Goal: Task Accomplishment & Management: Manage account settings

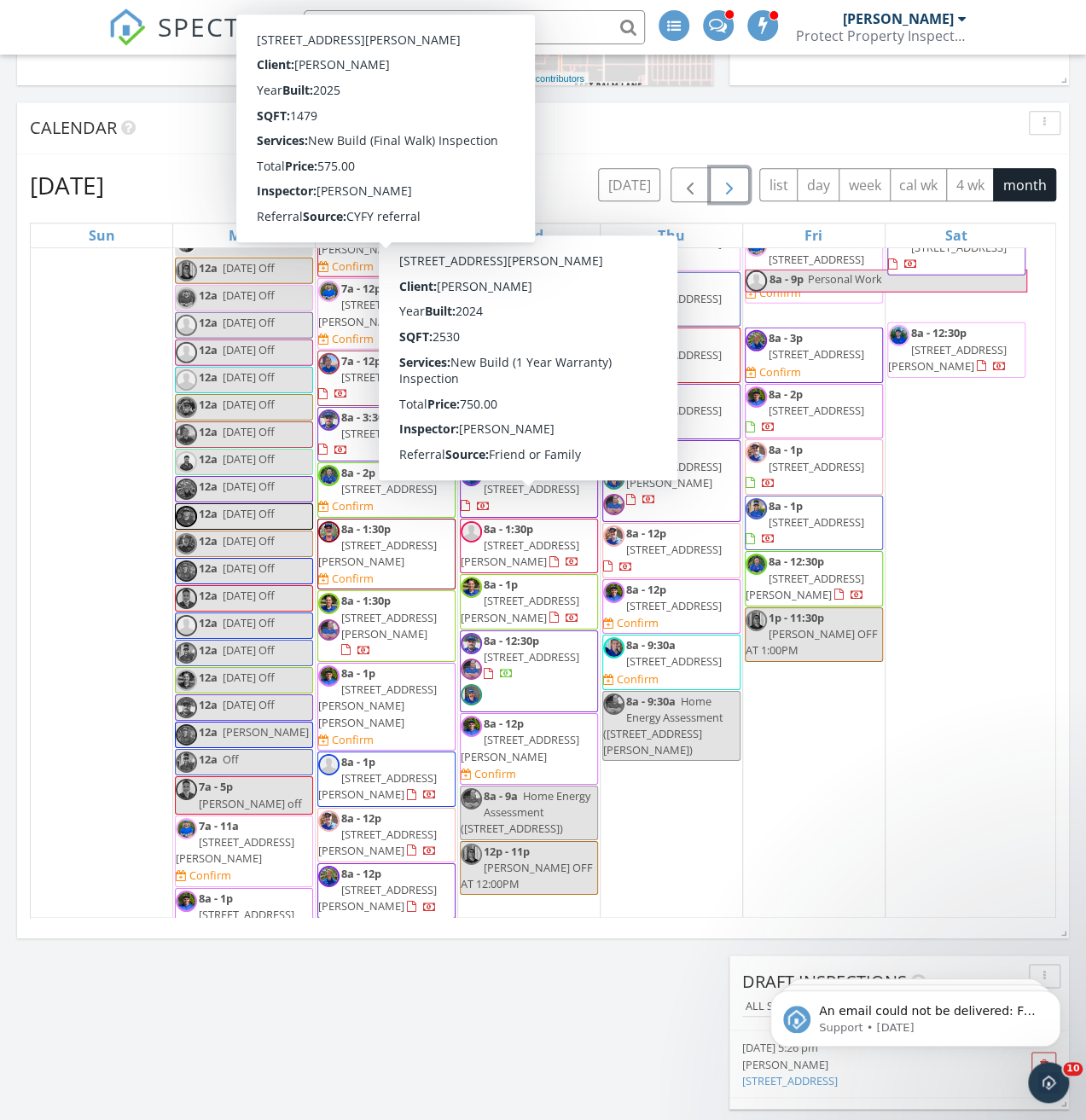
scroll to position [1578, 1112]
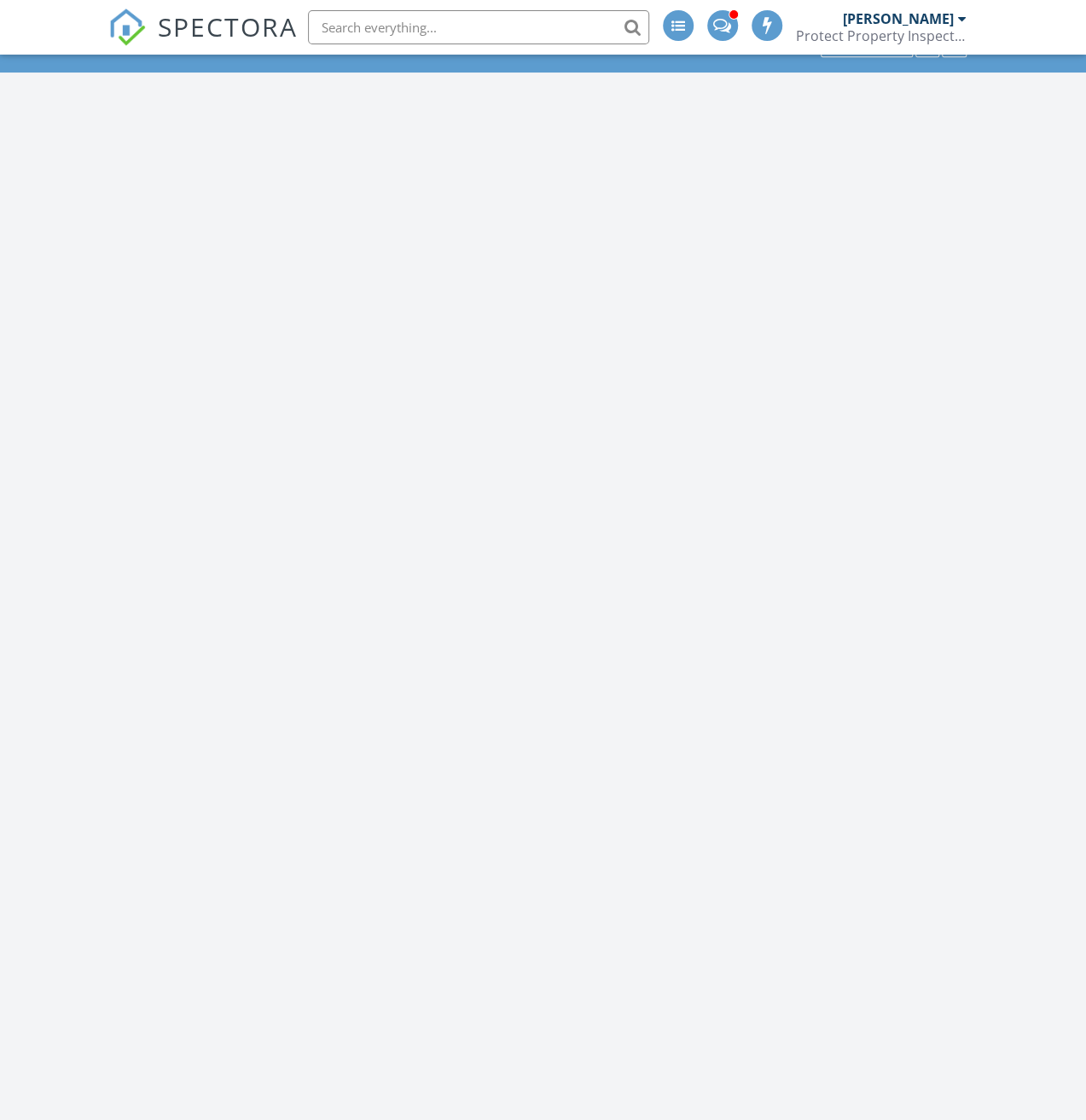
scroll to position [1578, 1112]
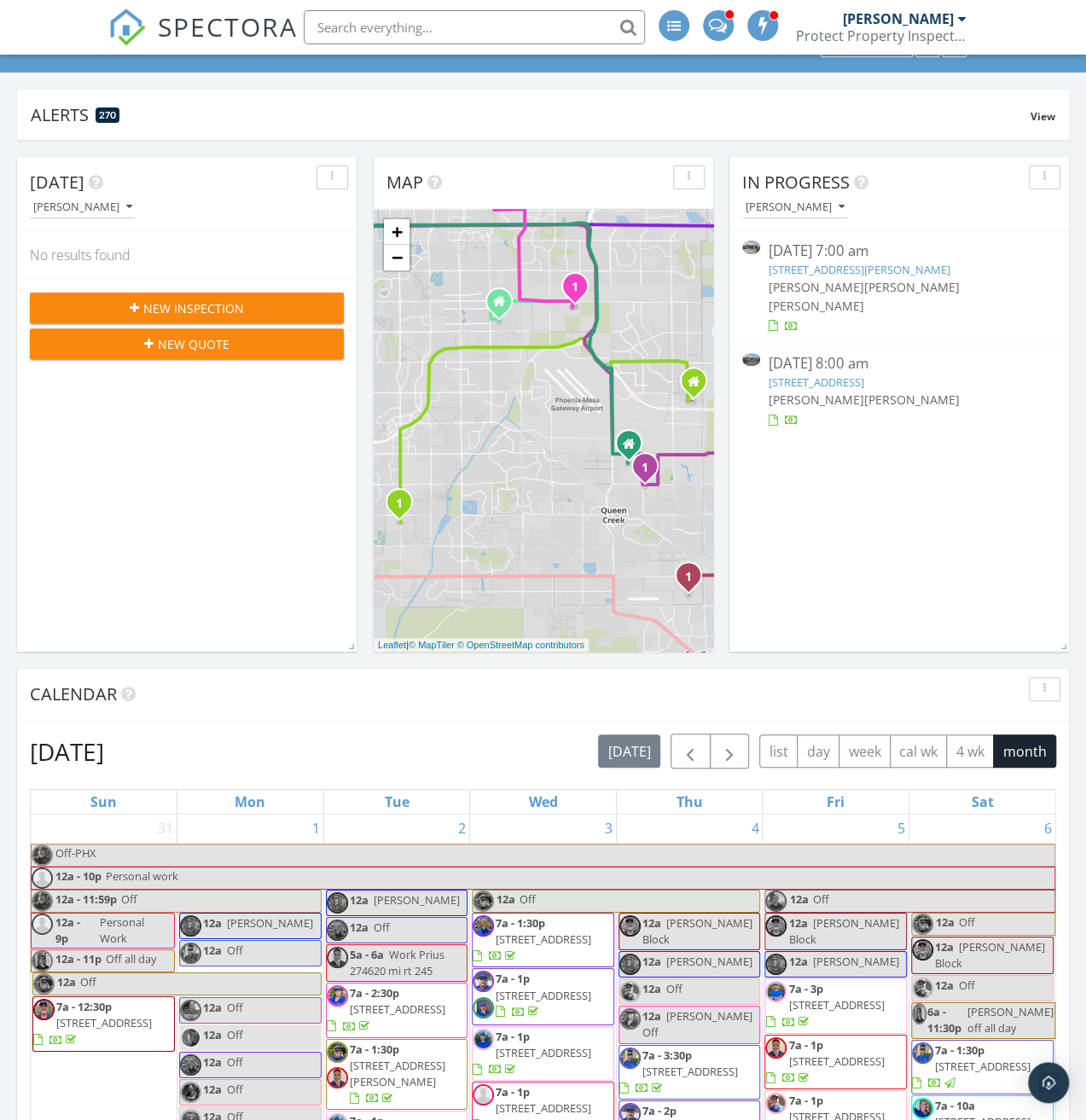
click at [921, 262] on link "2541 W Spaulding Ave, Apache Junction, AZ 85120" at bounding box center [859, 269] width 182 height 15
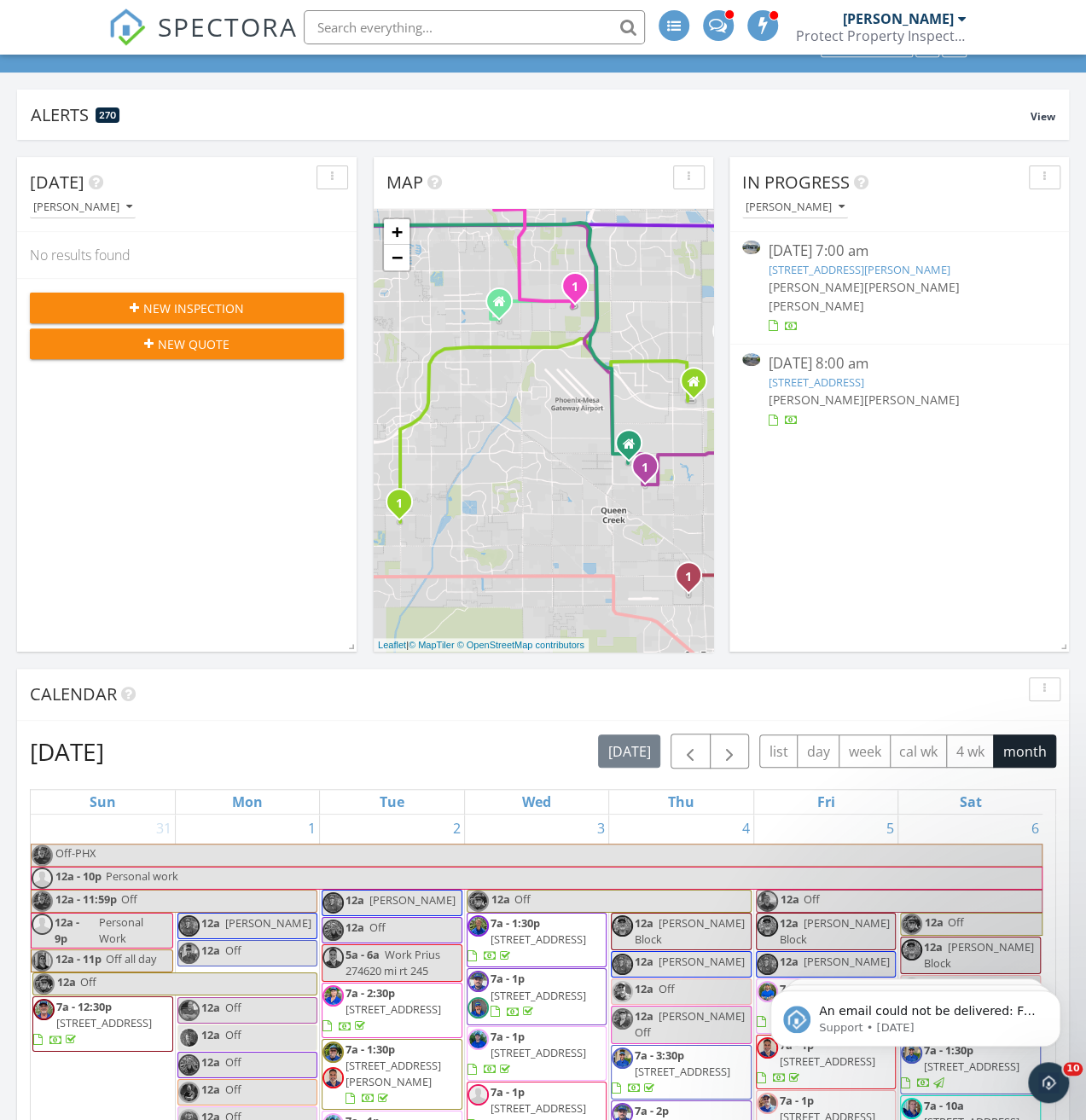
scroll to position [0, 0]
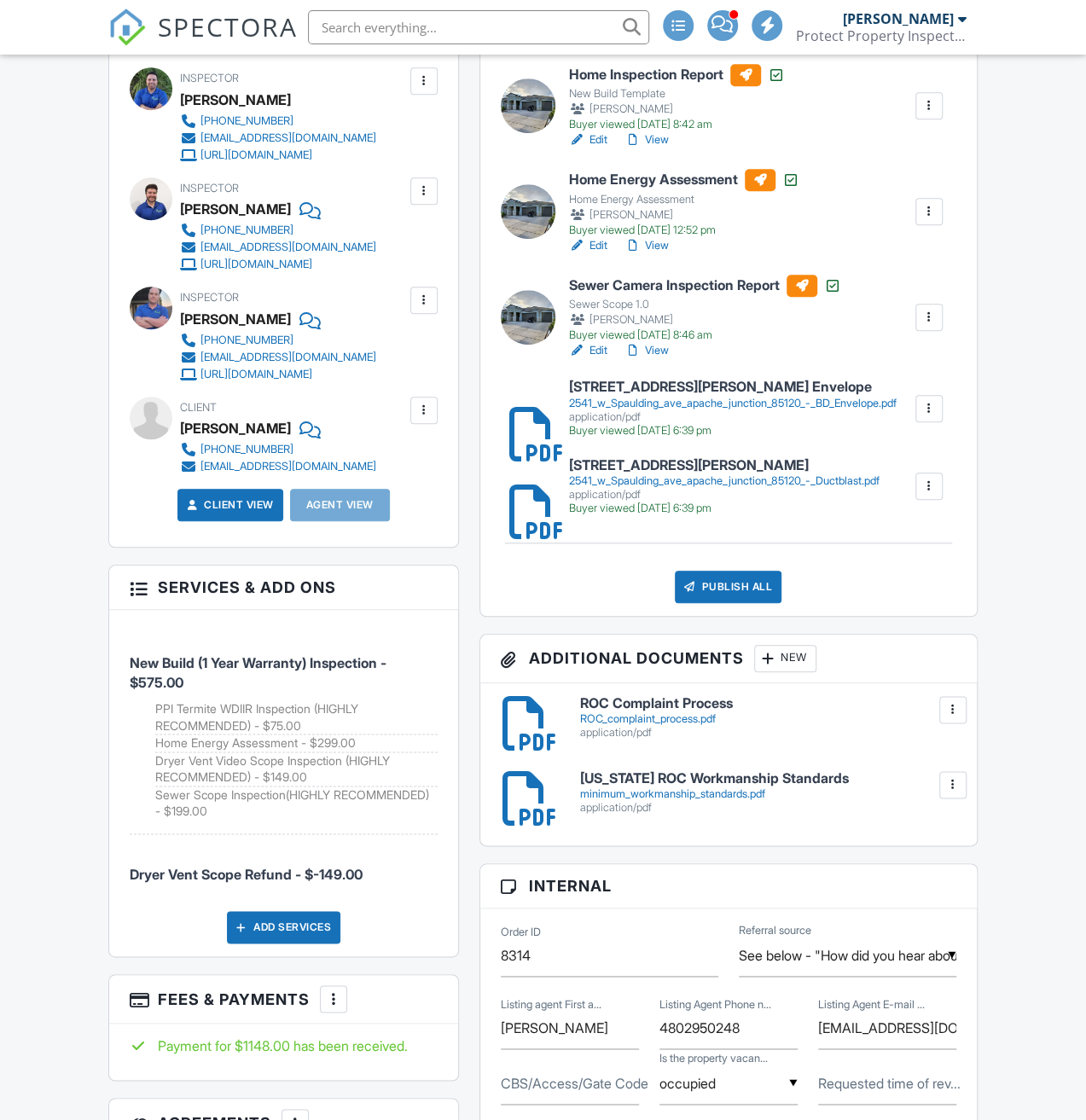
scroll to position [546, 0]
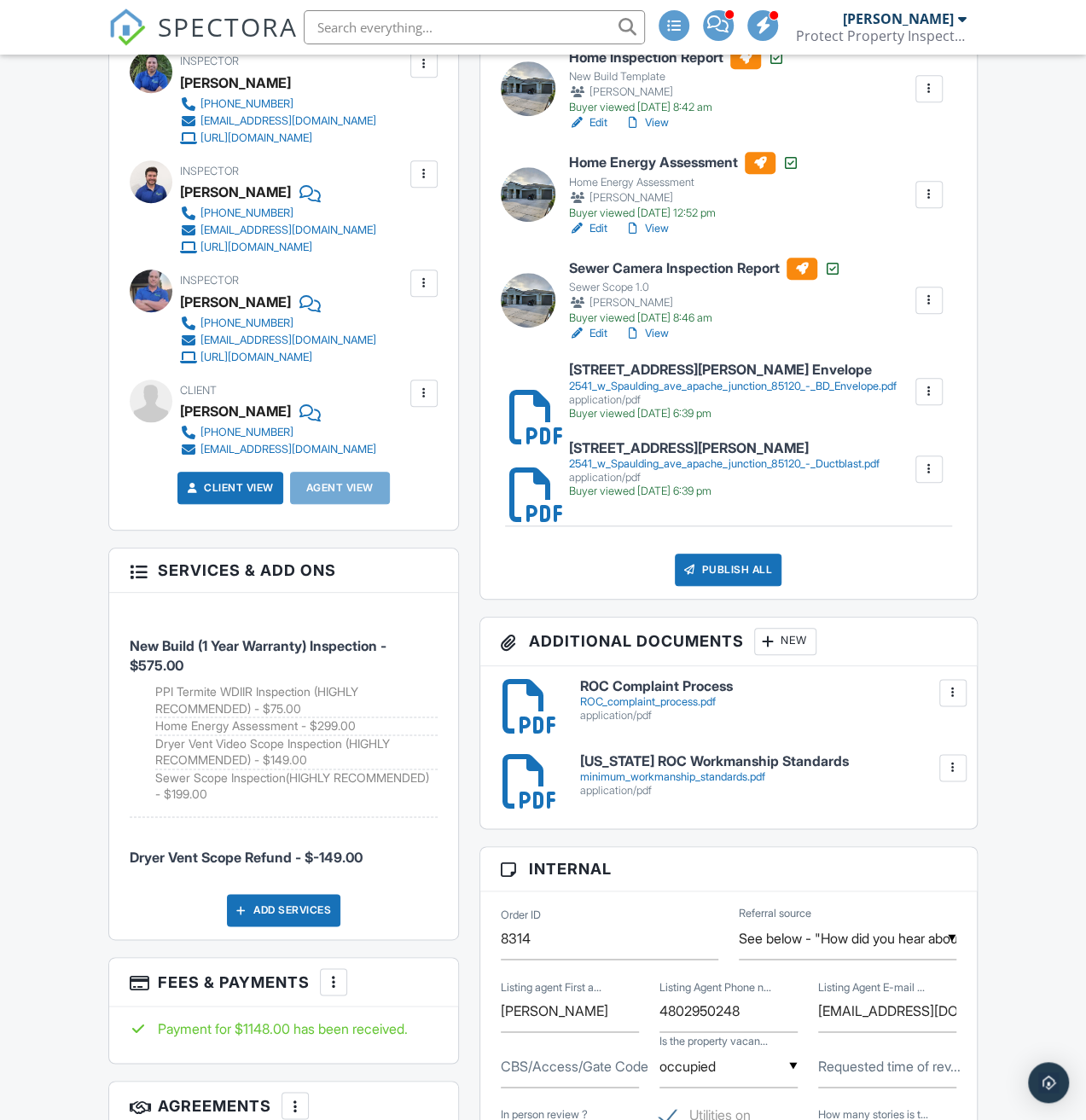
click at [723, 598] on div "Home Inspection Report New Build Template [PERSON_NAME] Buyer viewed [DATE] 8:4…" at bounding box center [728, 316] width 496 height 565
click at [726, 586] on div "Publish All" at bounding box center [728, 569] width 107 height 33
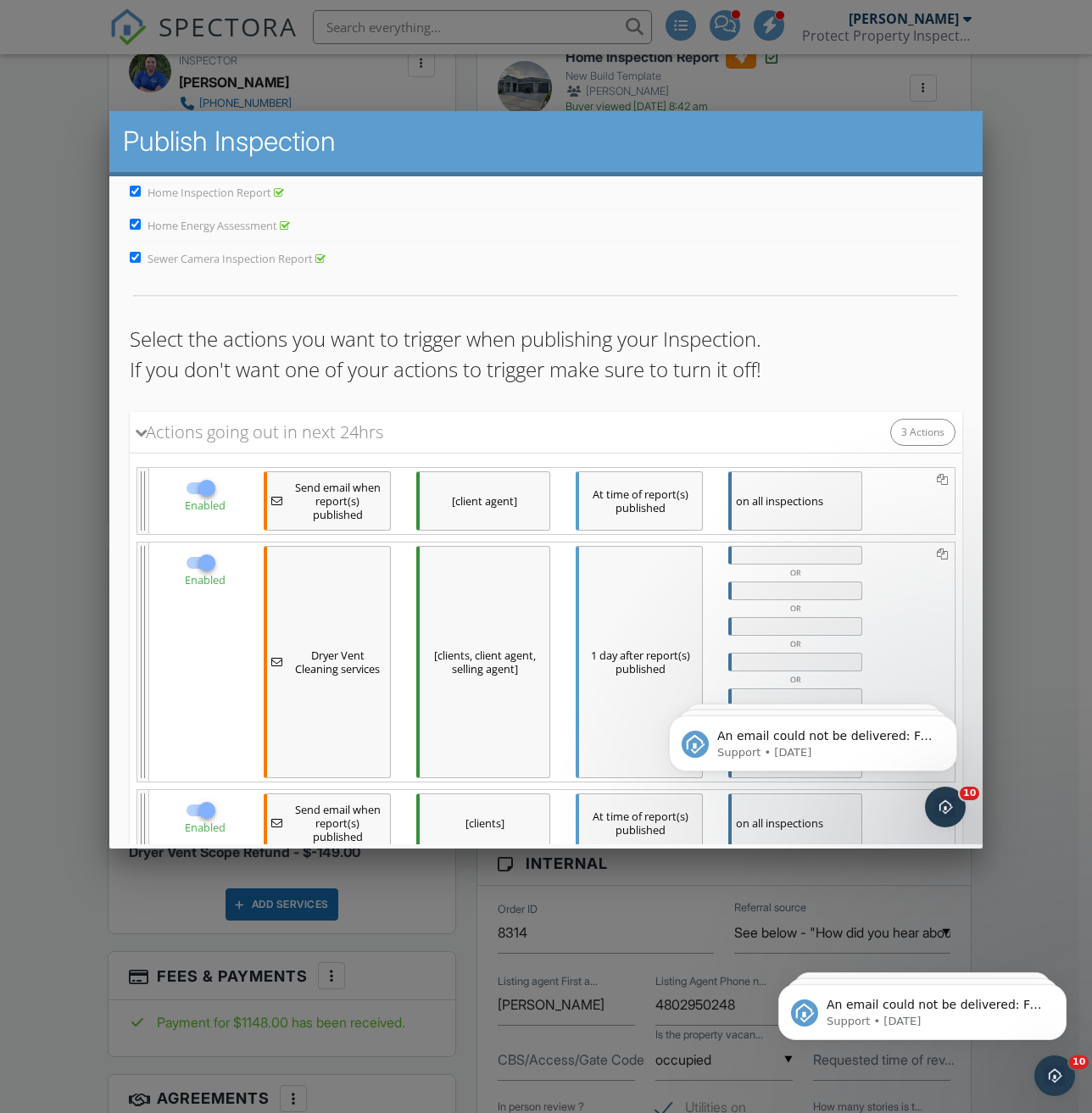
scroll to position [167, 0]
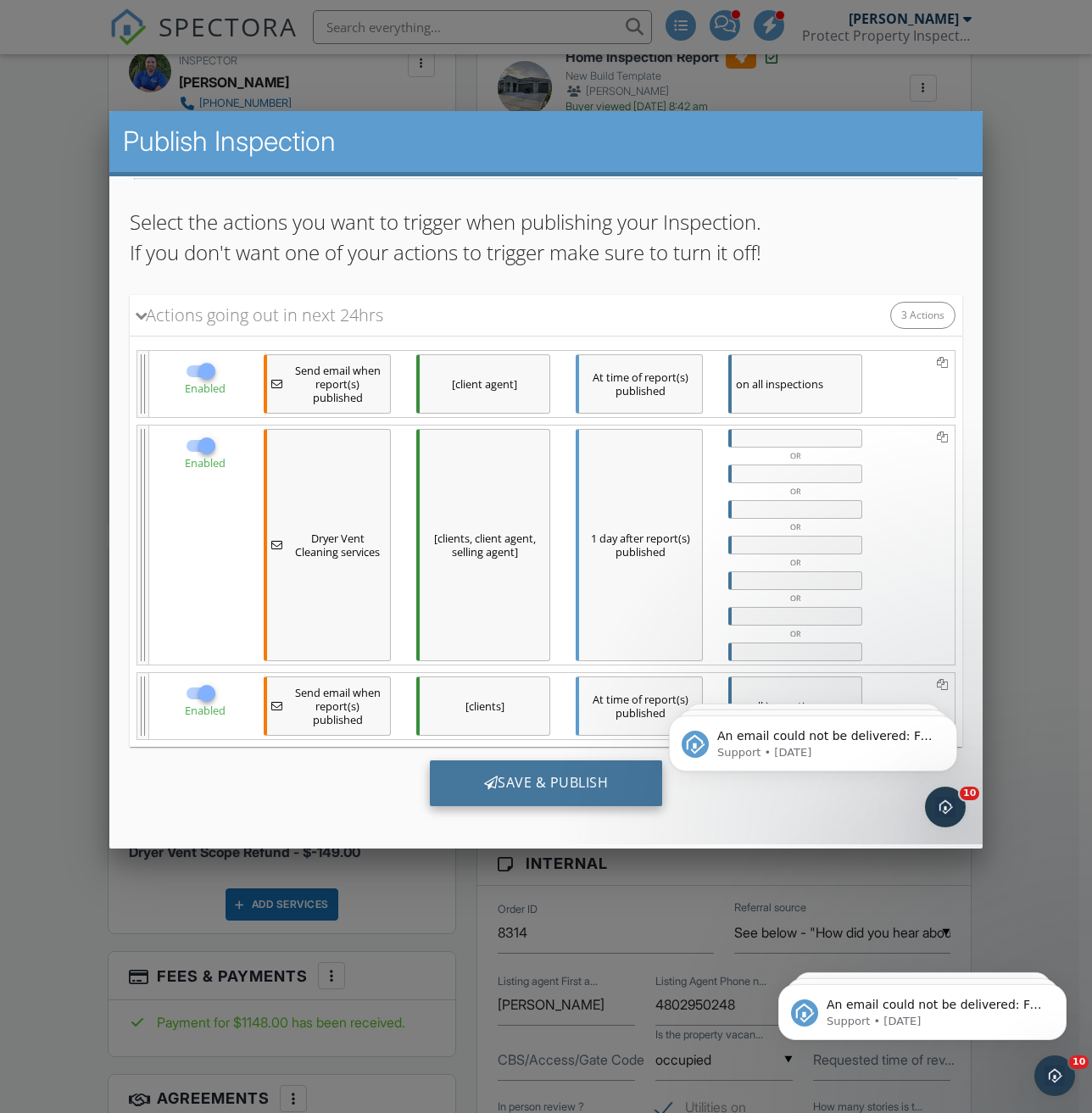
click at [515, 774] on div "Save & Publish" at bounding box center [546, 783] width 233 height 46
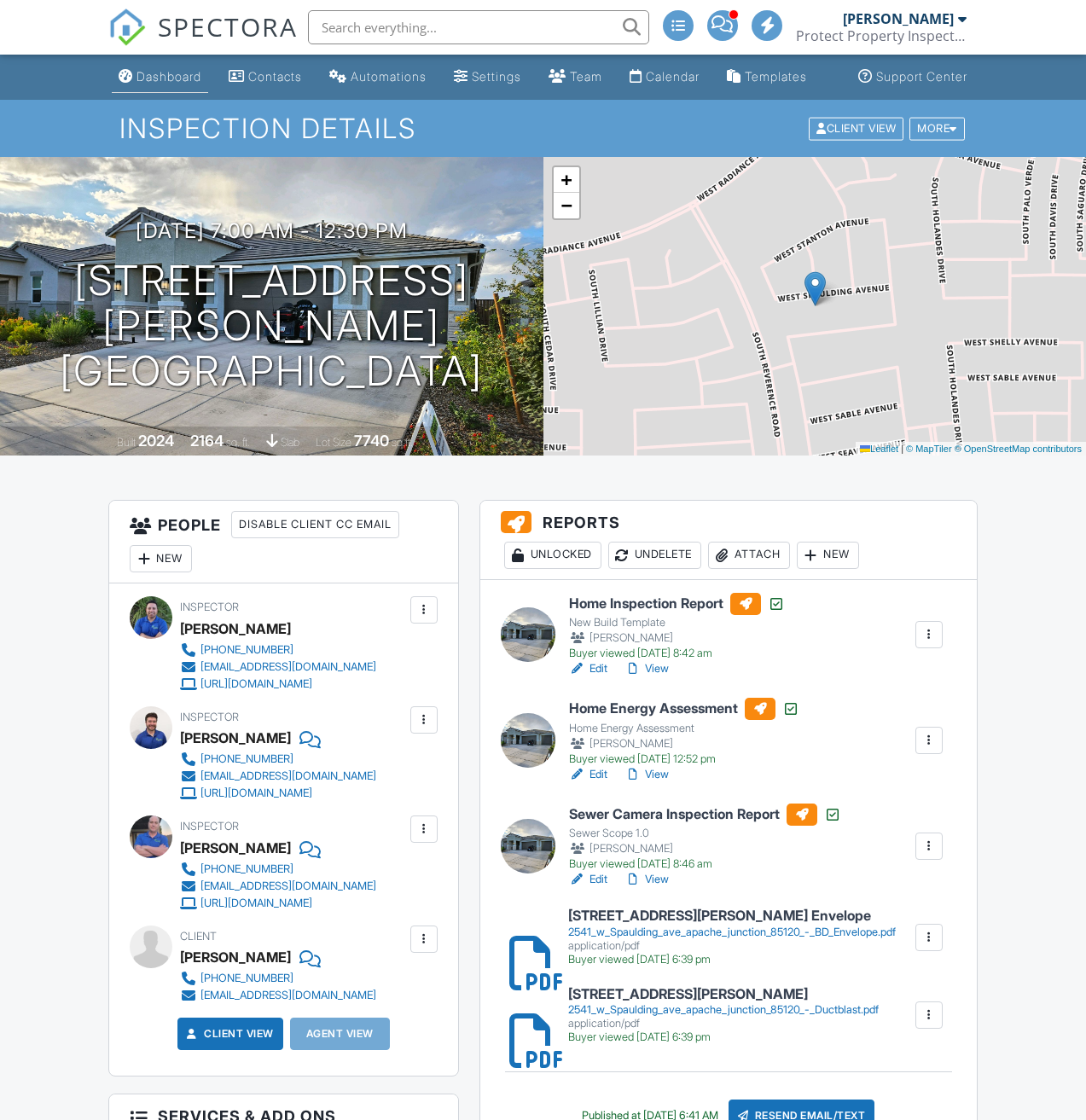
click at [145, 83] on link "Dashboard" at bounding box center [160, 77] width 97 height 32
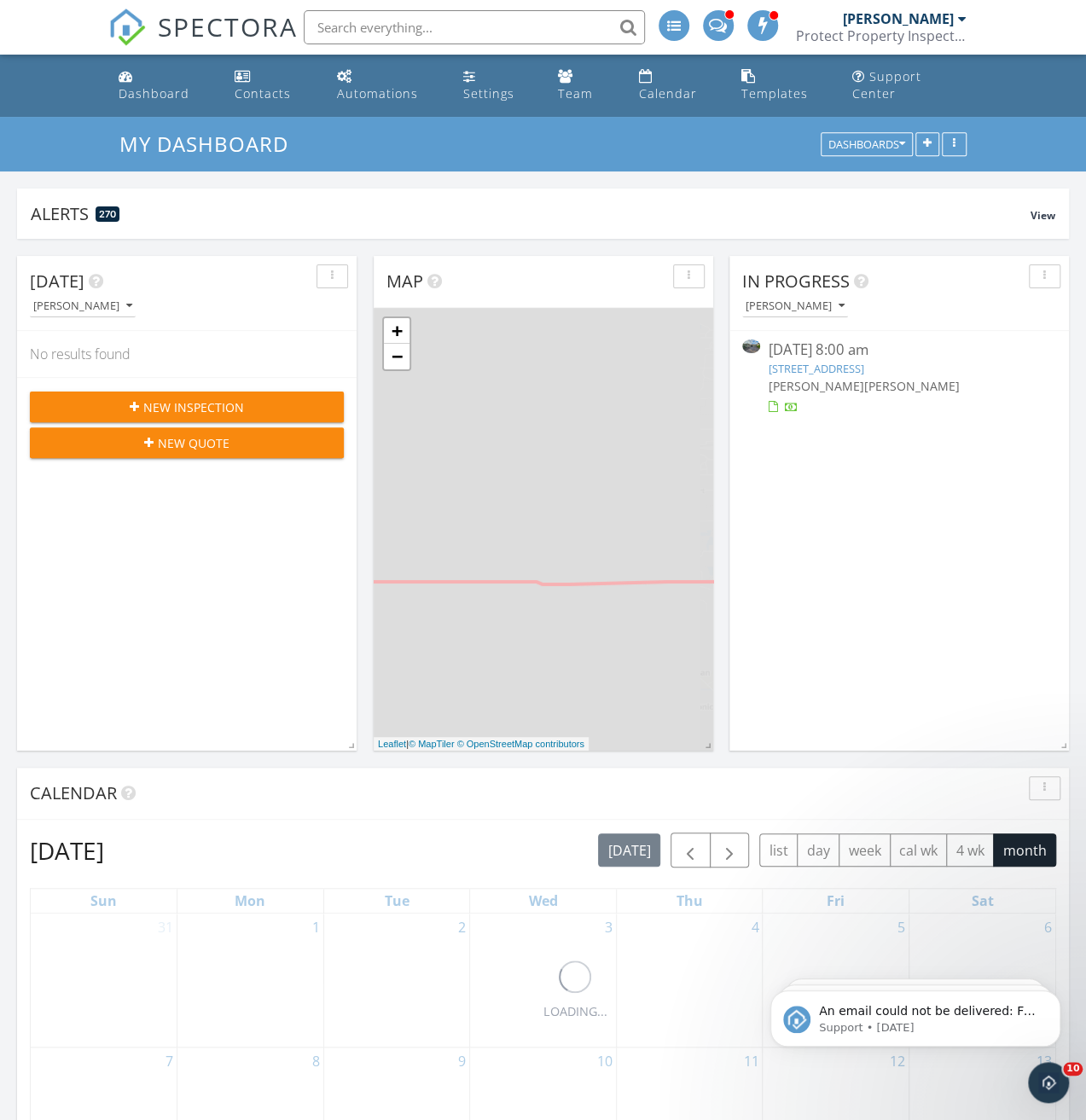
click at [840, 361] on link "[STREET_ADDRESS]" at bounding box center [817, 368] width 96 height 15
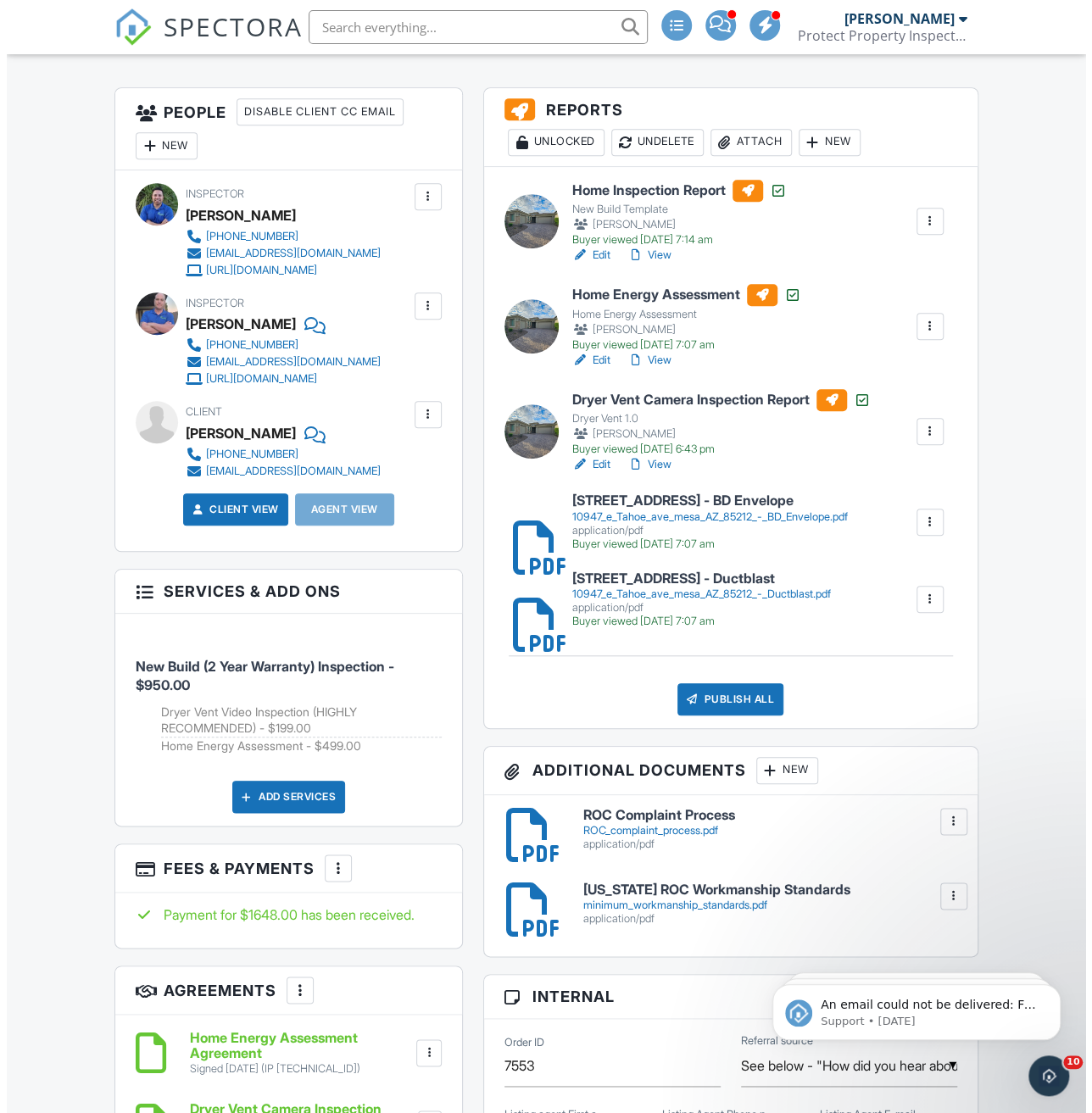
scroll to position [424, 0]
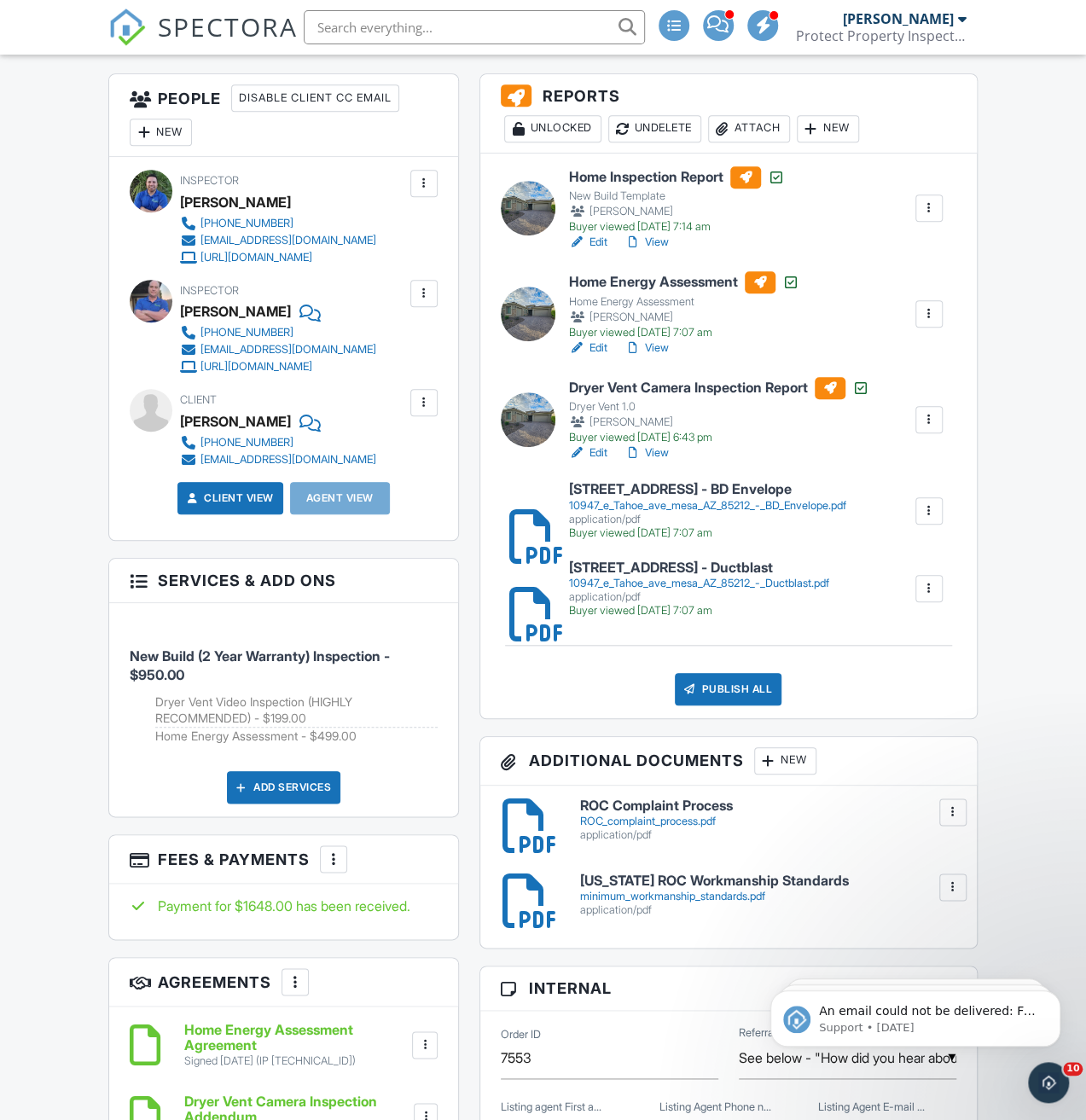
click at [708, 701] on div "Publish All" at bounding box center [728, 690] width 107 height 33
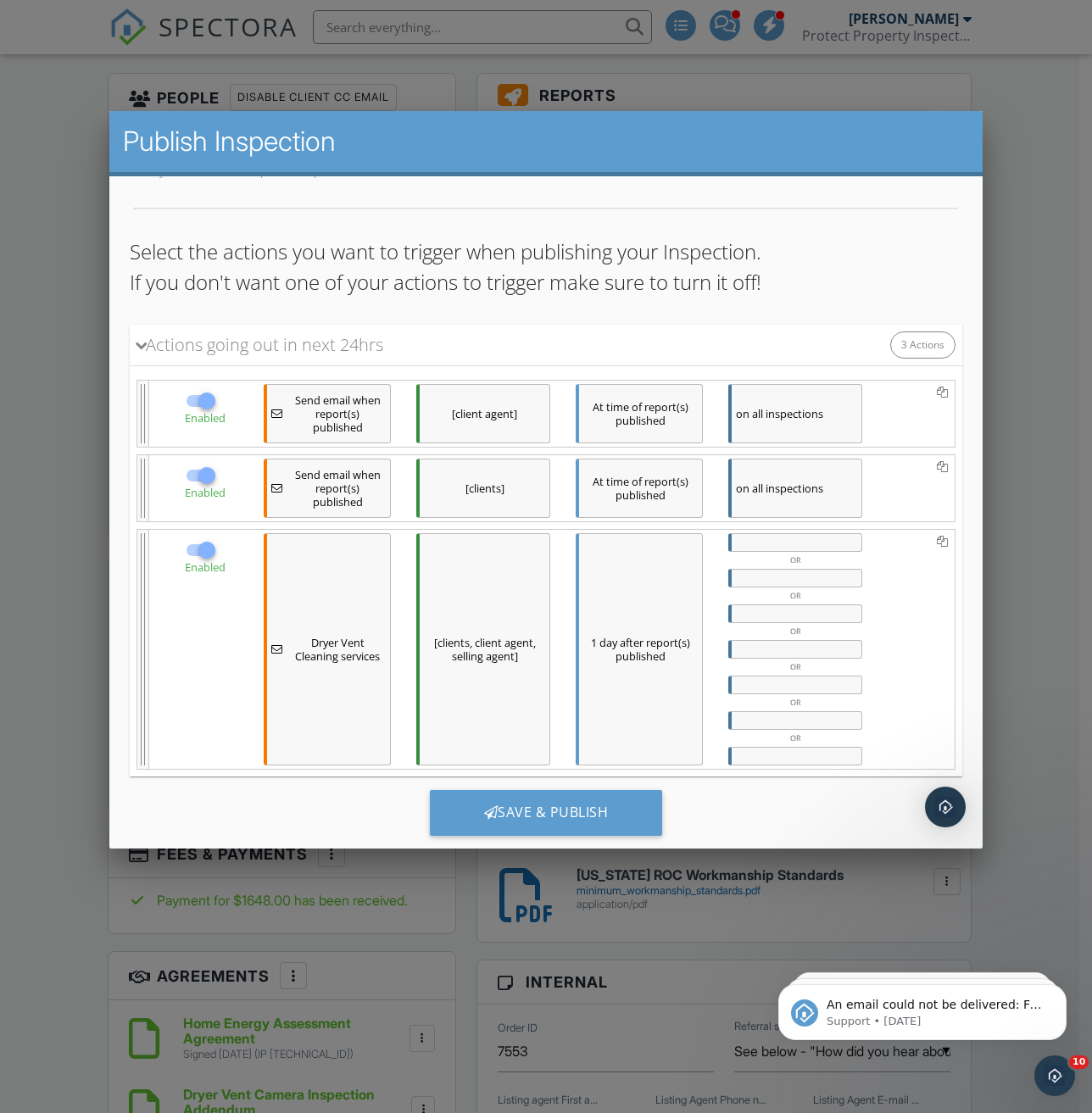
scroll to position [167, 0]
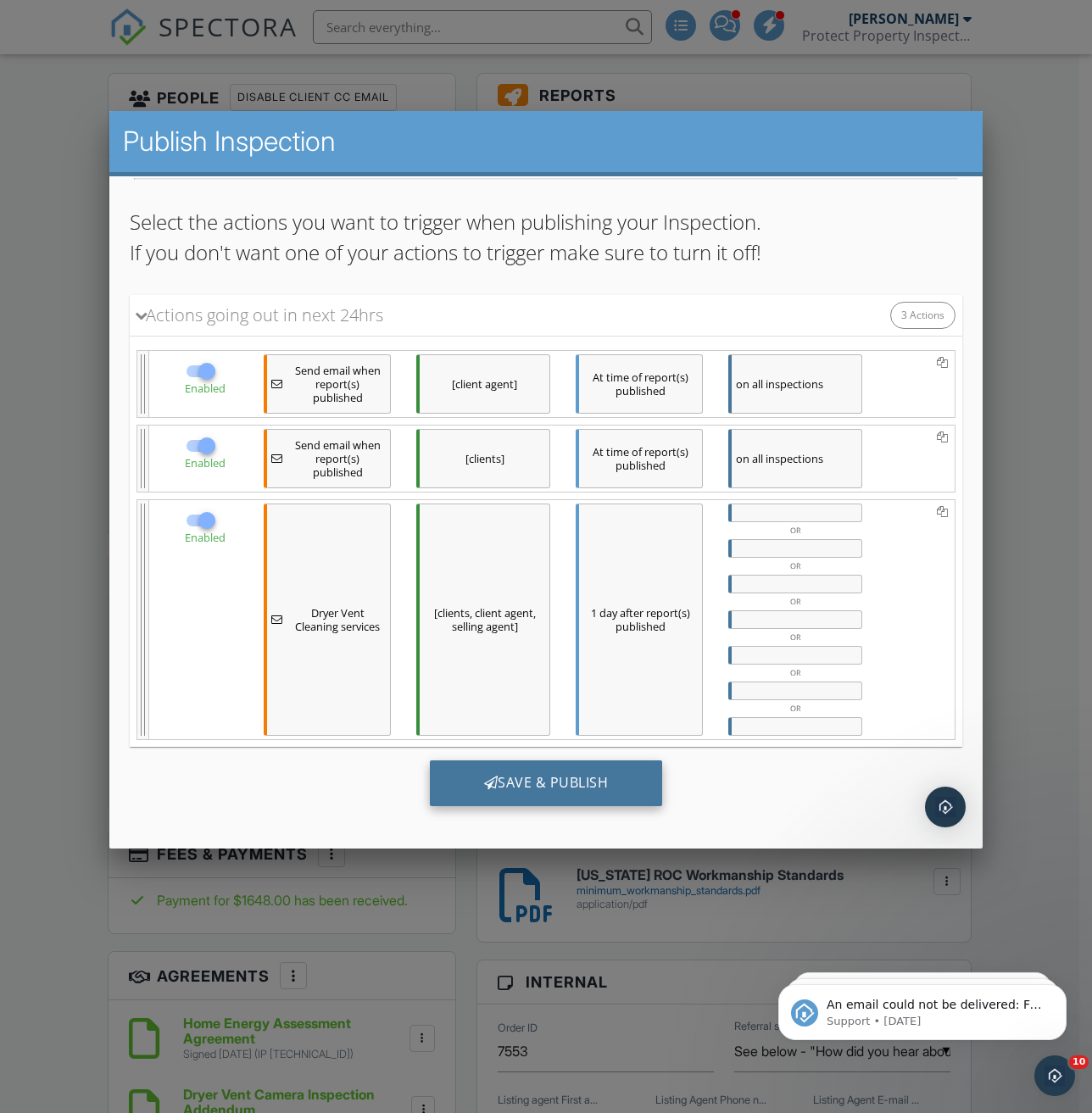
click at [573, 773] on div "Save & Publish" at bounding box center [546, 783] width 233 height 46
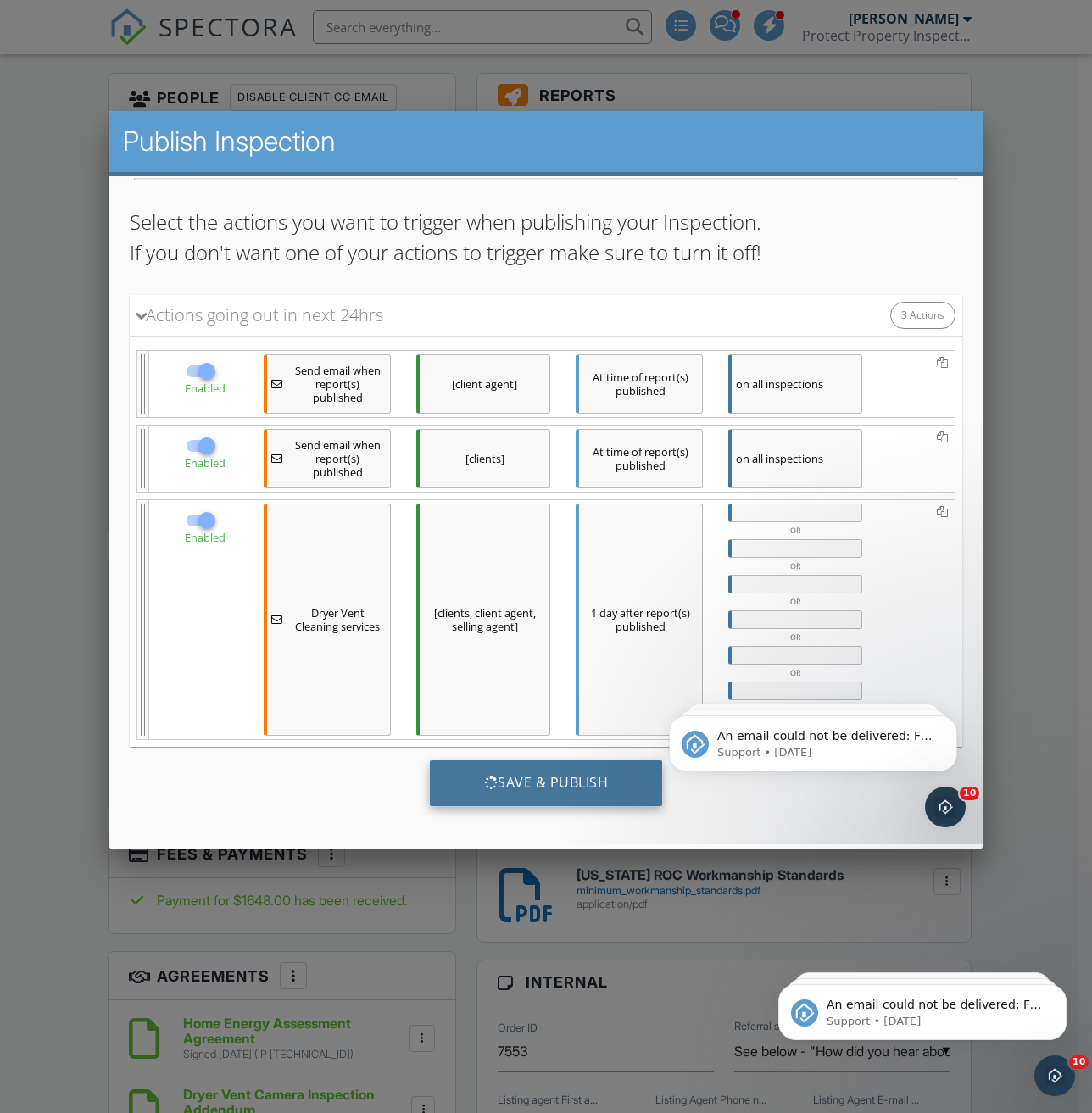
scroll to position [0, 0]
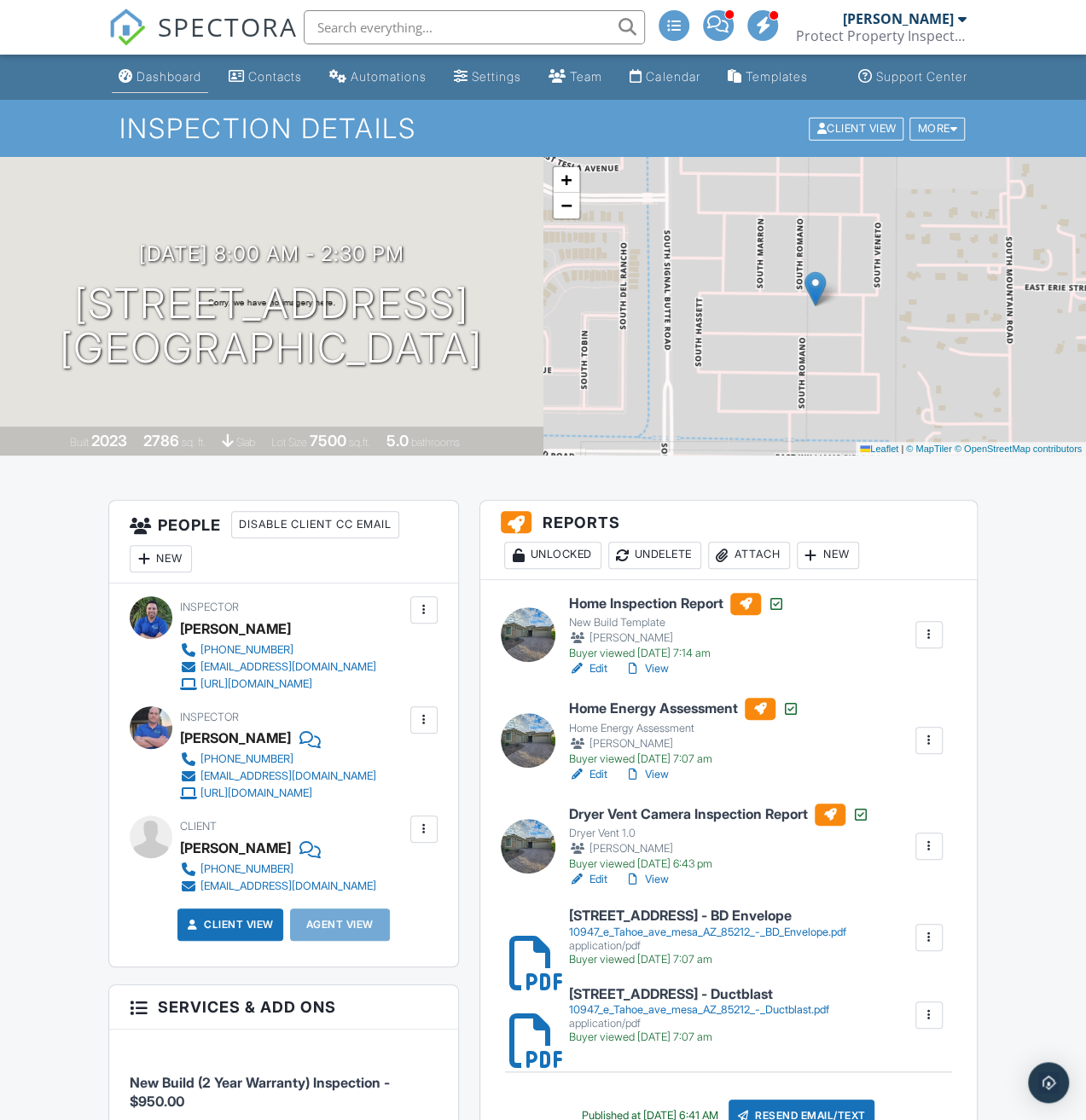
click at [137, 83] on div "Dashboard" at bounding box center [169, 76] width 65 height 14
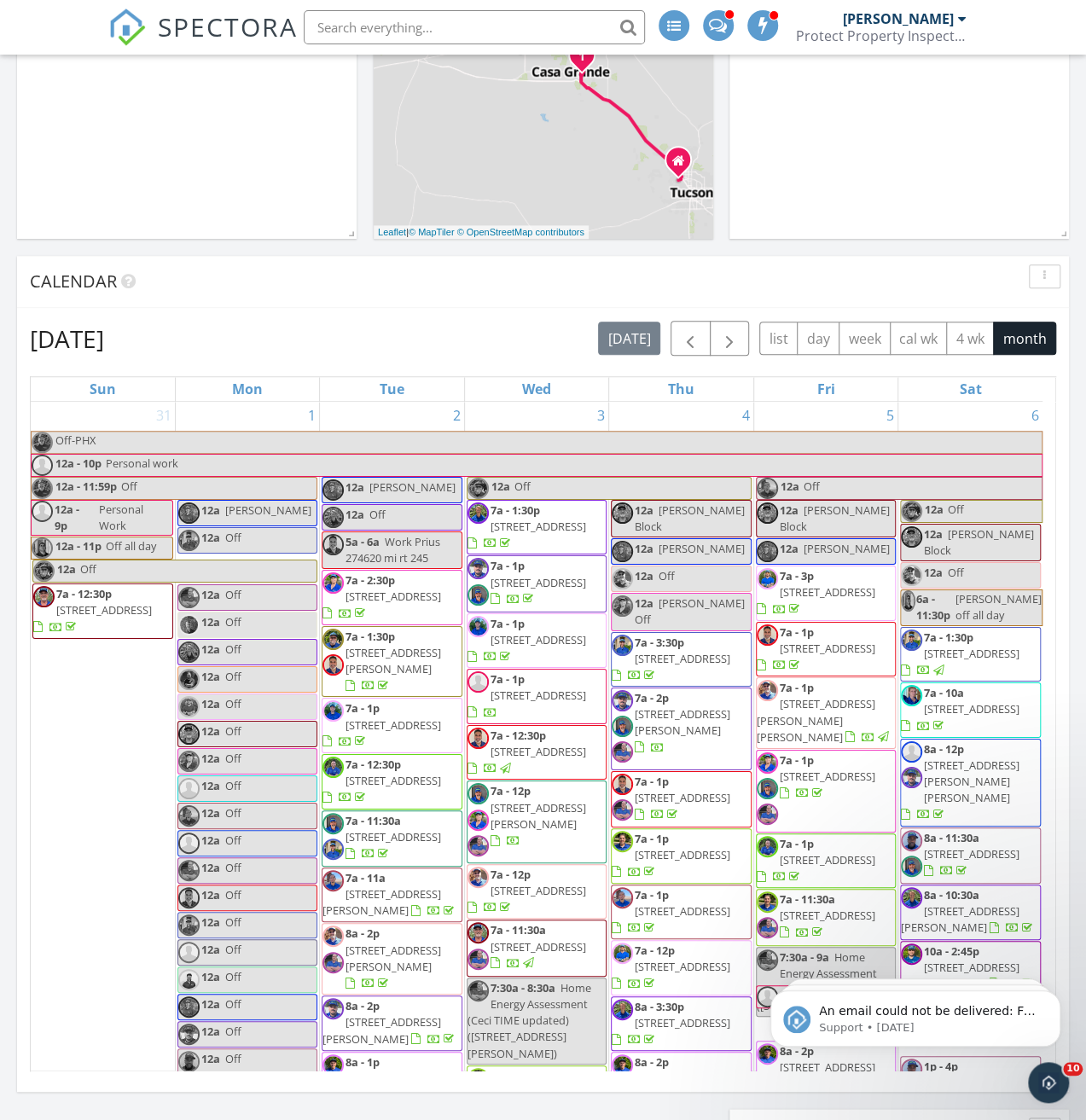
scroll to position [853, 0]
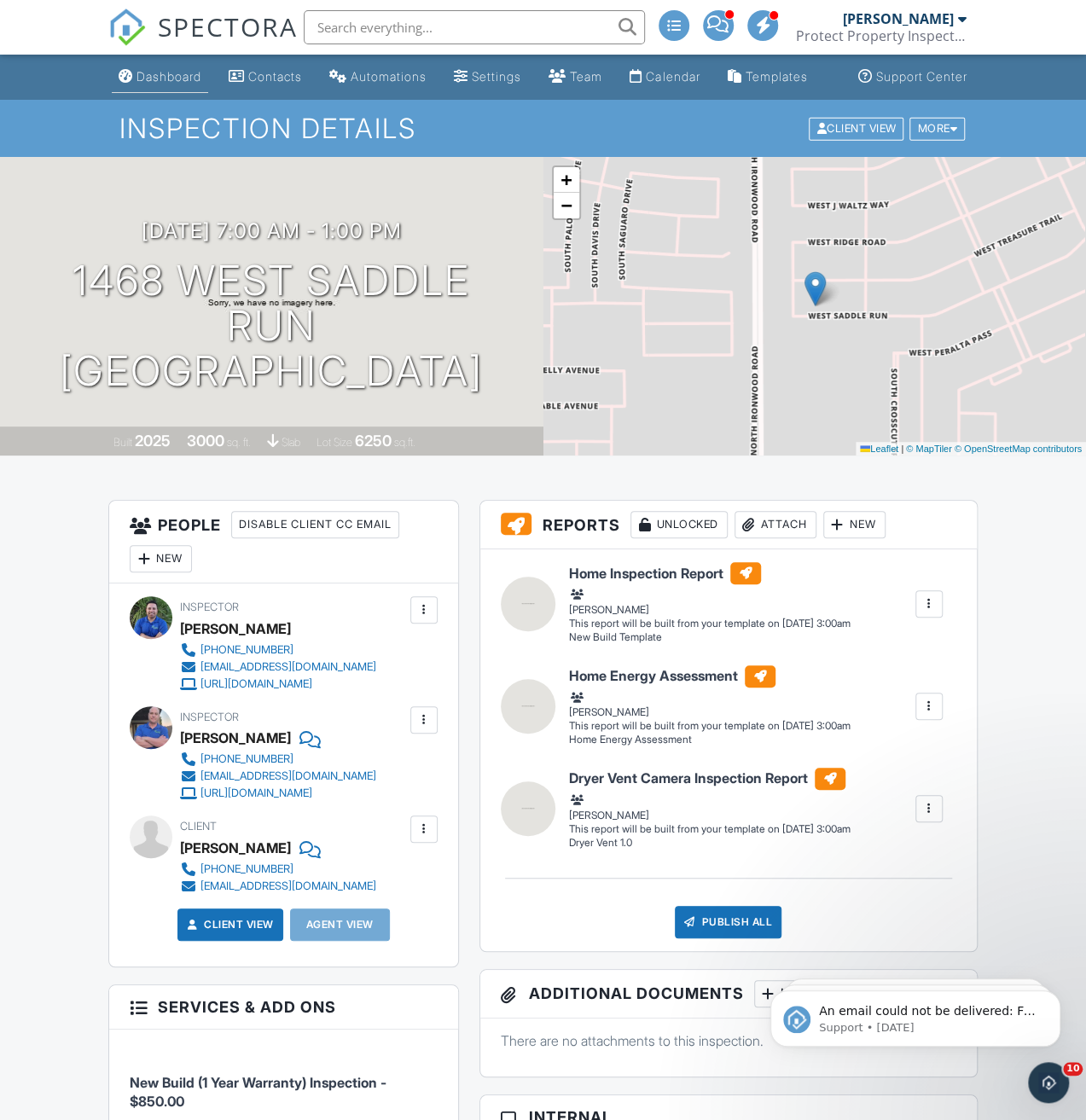
click at [140, 83] on link "Dashboard" at bounding box center [160, 77] width 97 height 32
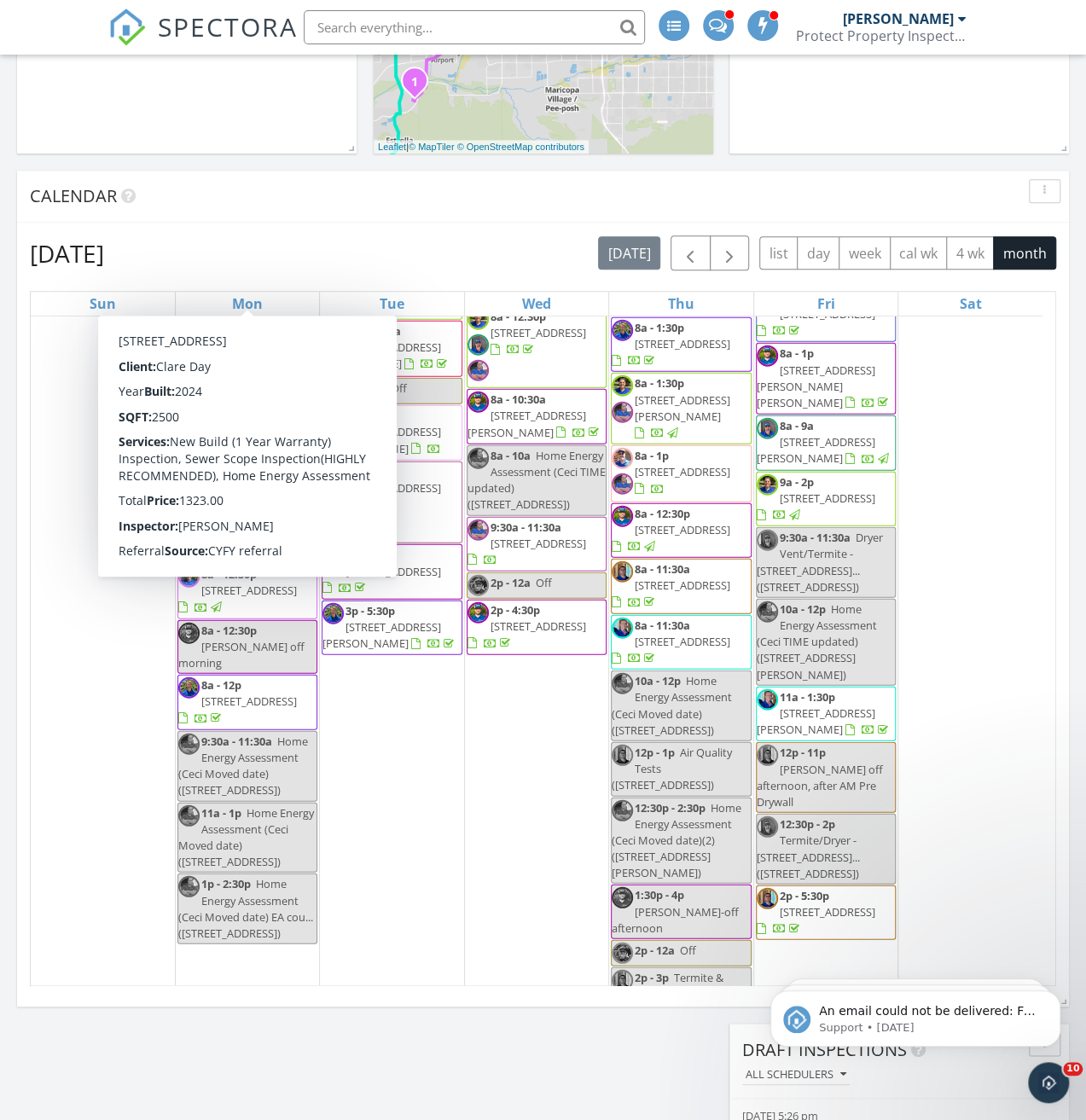
scroll to position [5589, 0]
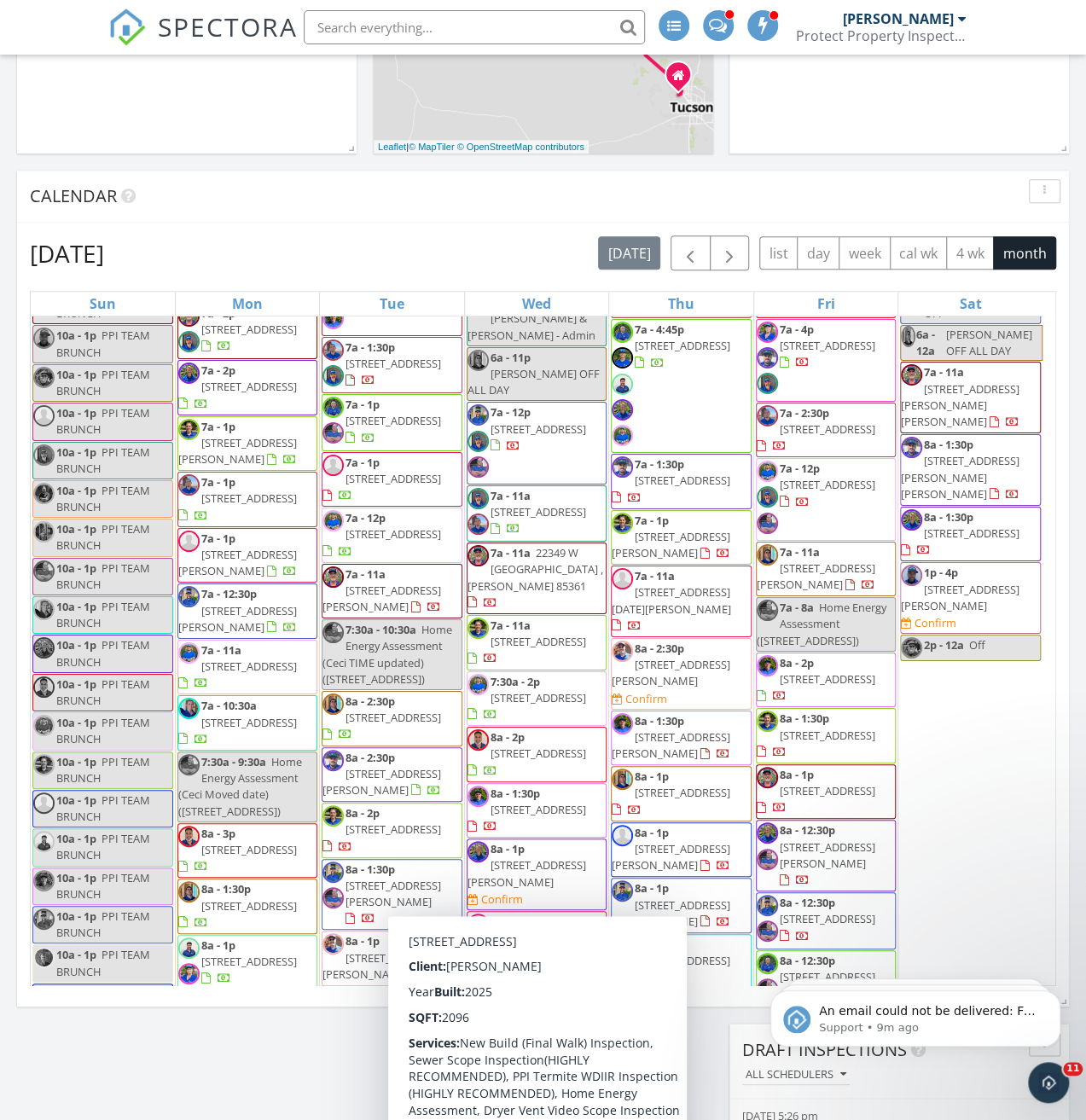
scroll to position [5887, 0]
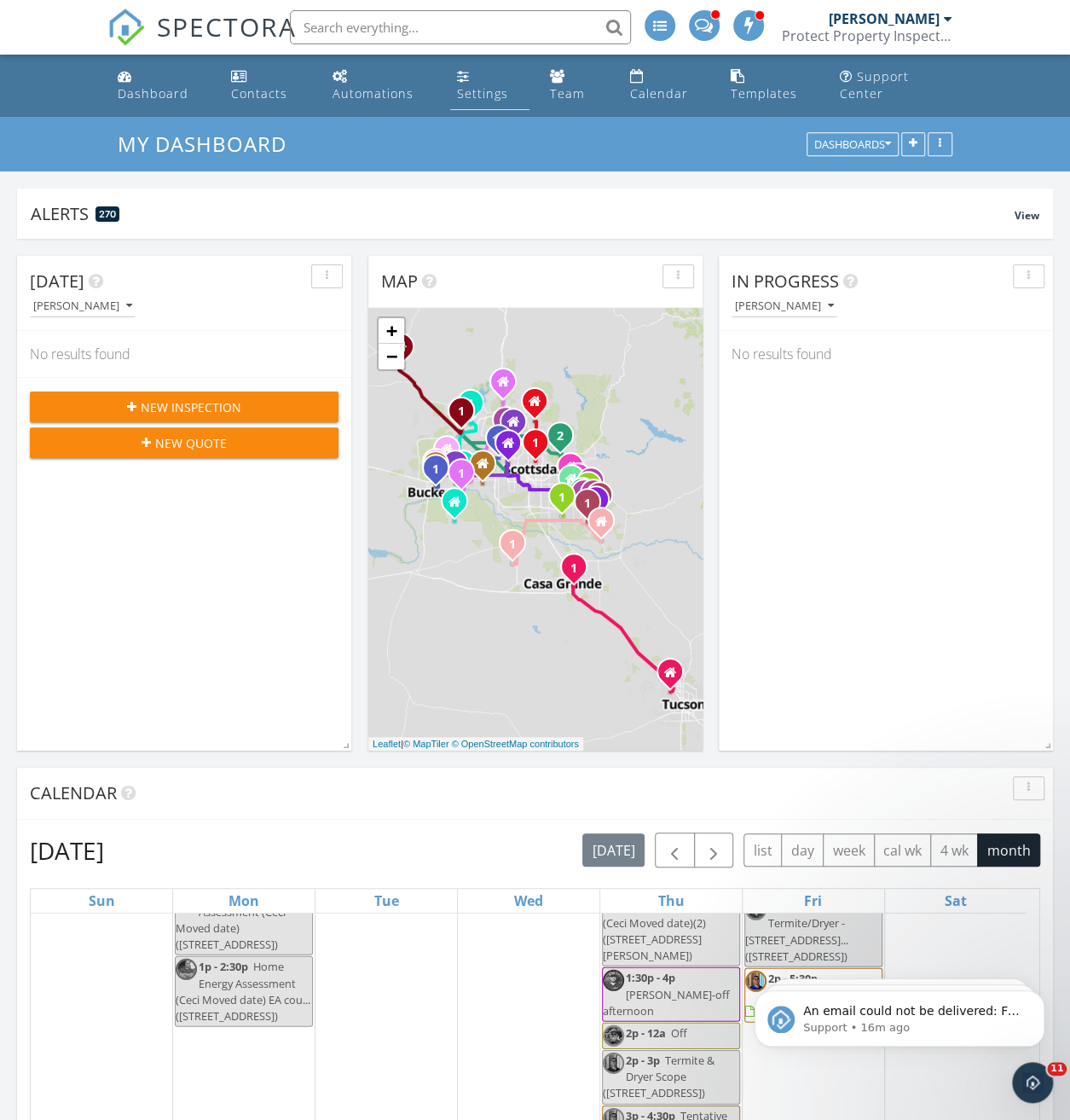
click at [490, 91] on div "Settings" at bounding box center [483, 93] width 52 height 16
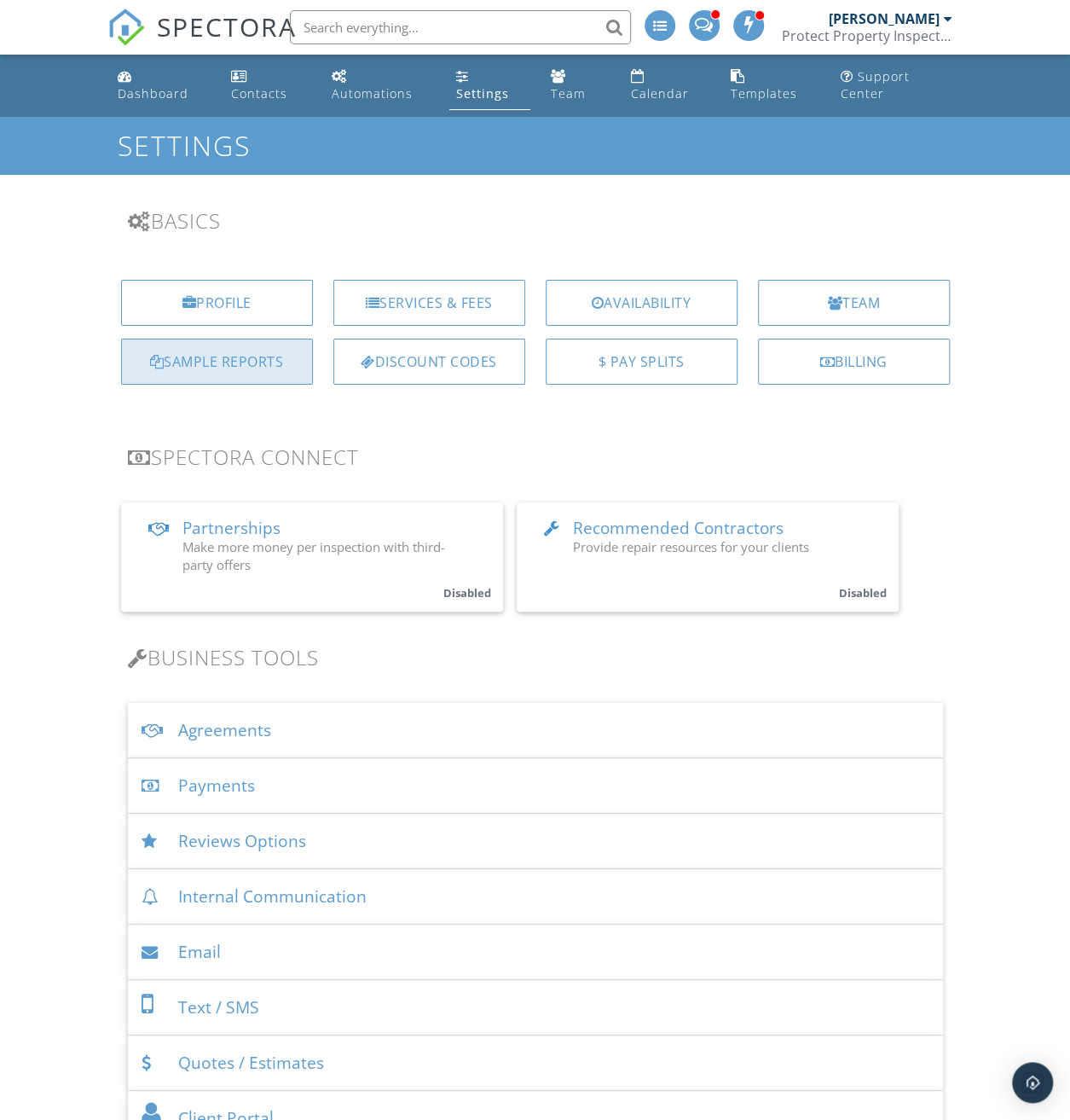
click at [235, 371] on div "Sample Reports" at bounding box center [217, 362] width 192 height 46
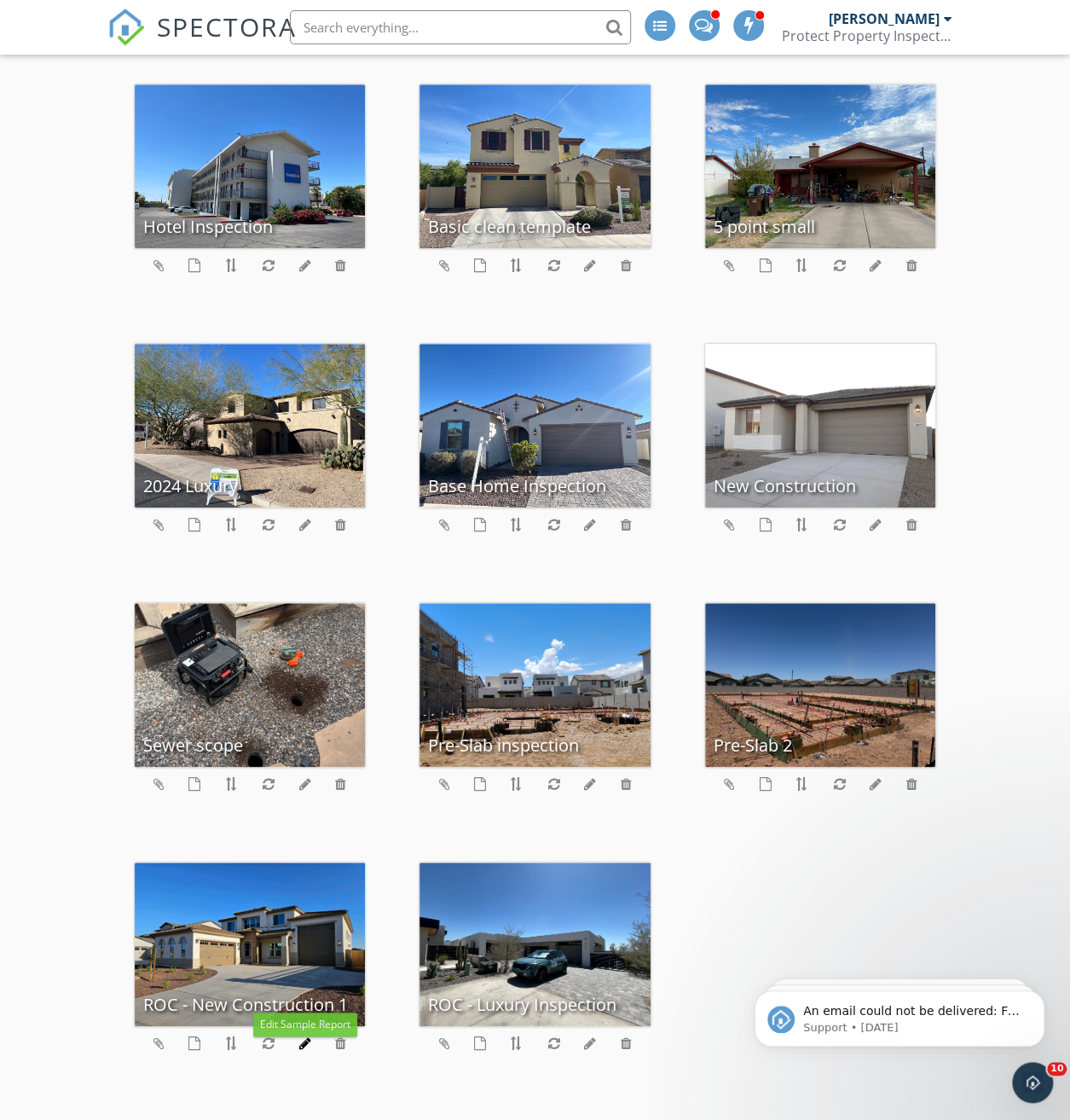
click at [302, 1043] on icon at bounding box center [304, 1043] width 12 height 14
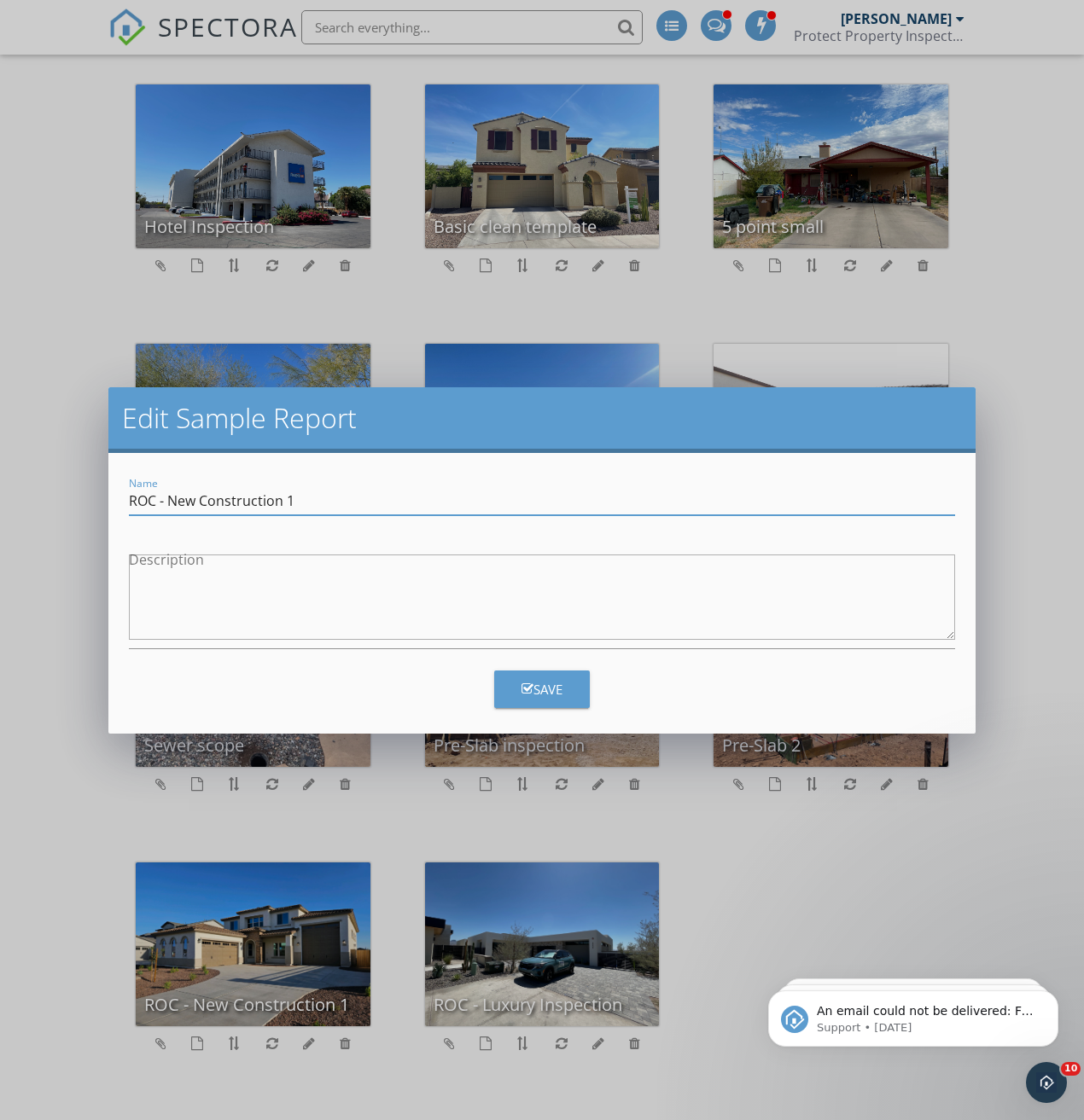
drag, startPoint x: 302, startPoint y: 499, endPoint x: 171, endPoint y: 501, distance: 131.0
click at [171, 501] on input "ROC - New Construction 1" at bounding box center [542, 501] width 826 height 28
type input "ROC - 10 Day Post Close"
click at [523, 697] on div "Save" at bounding box center [542, 690] width 41 height 20
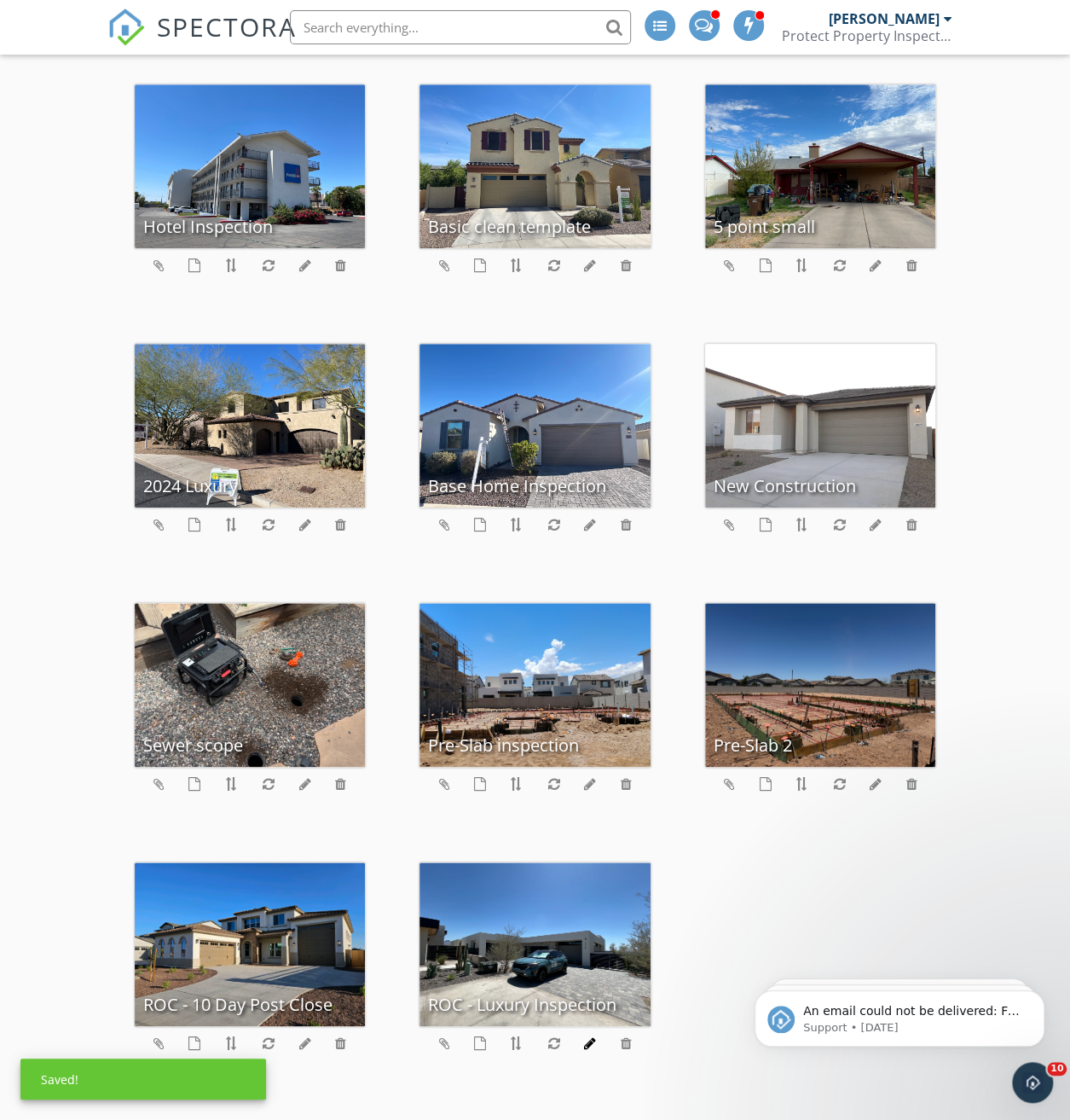
click at [589, 1042] on icon at bounding box center [589, 1043] width 12 height 14
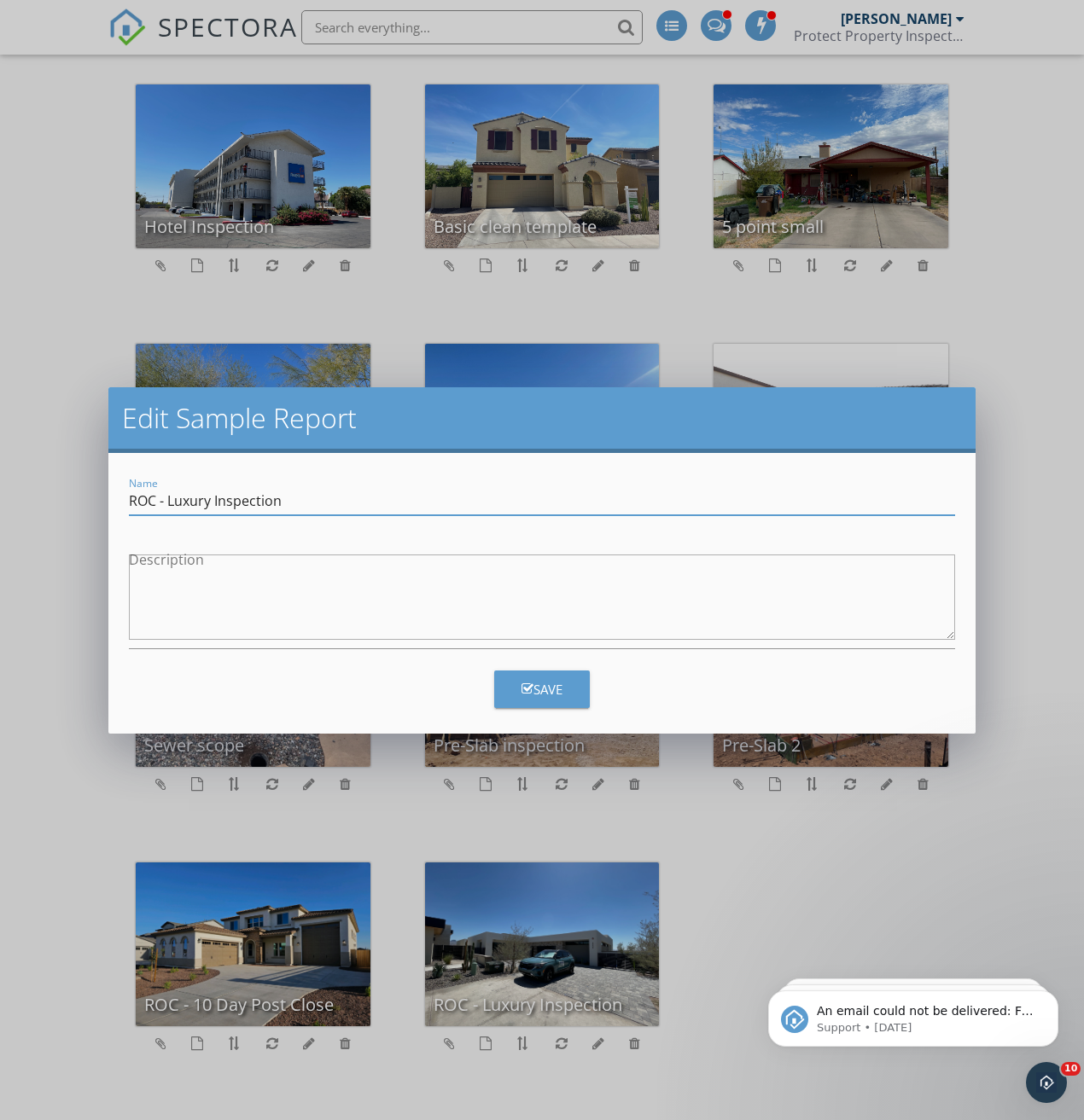
click at [295, 504] on input "ROC - Luxury Inspection" at bounding box center [542, 501] width 826 height 28
type input "ROC - Luxury Inspection - 1 Year Warranty"
click at [565, 691] on button "Save" at bounding box center [542, 690] width 96 height 38
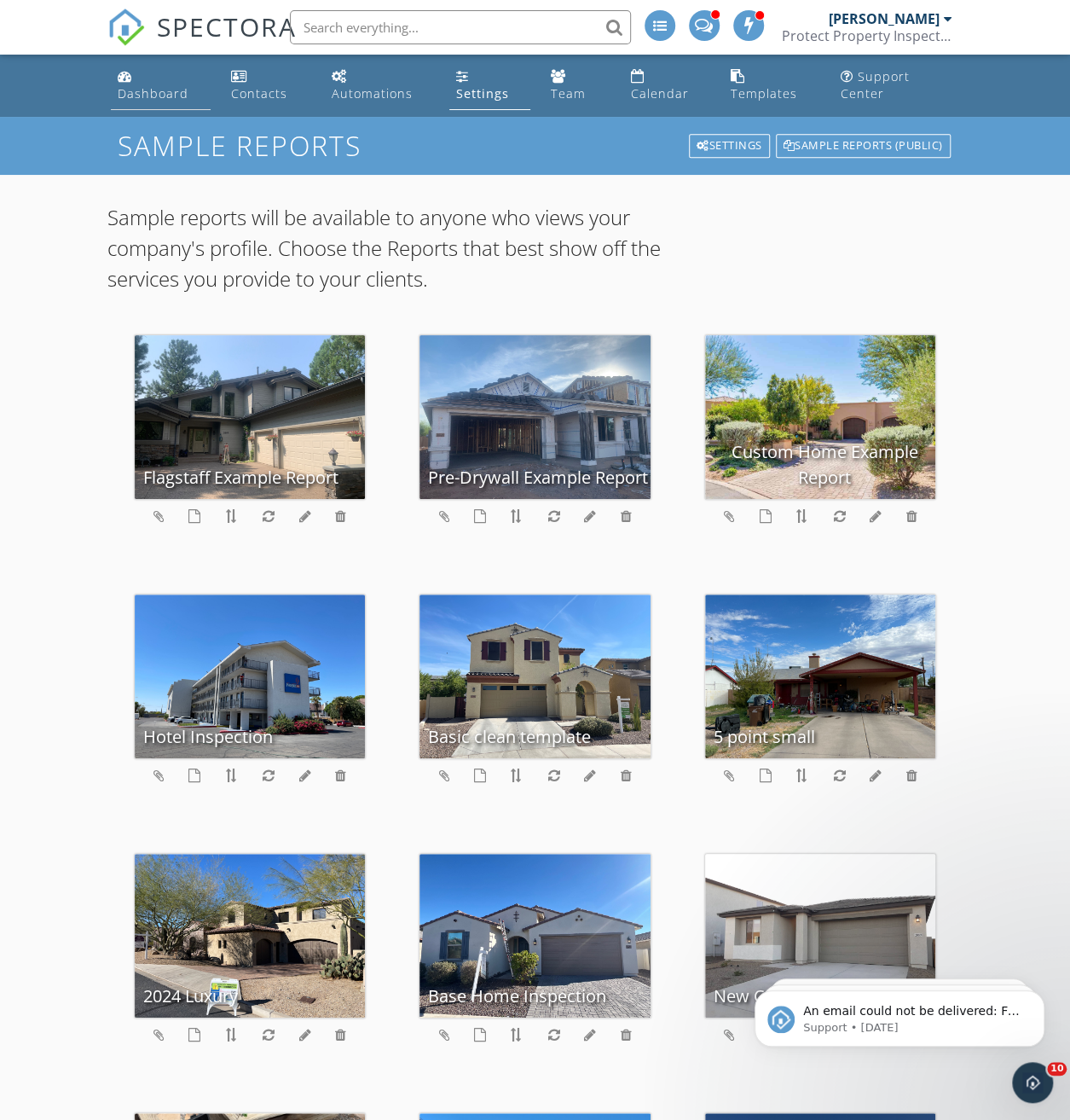
click at [157, 81] on link "Dashboard" at bounding box center [161, 86] width 99 height 49
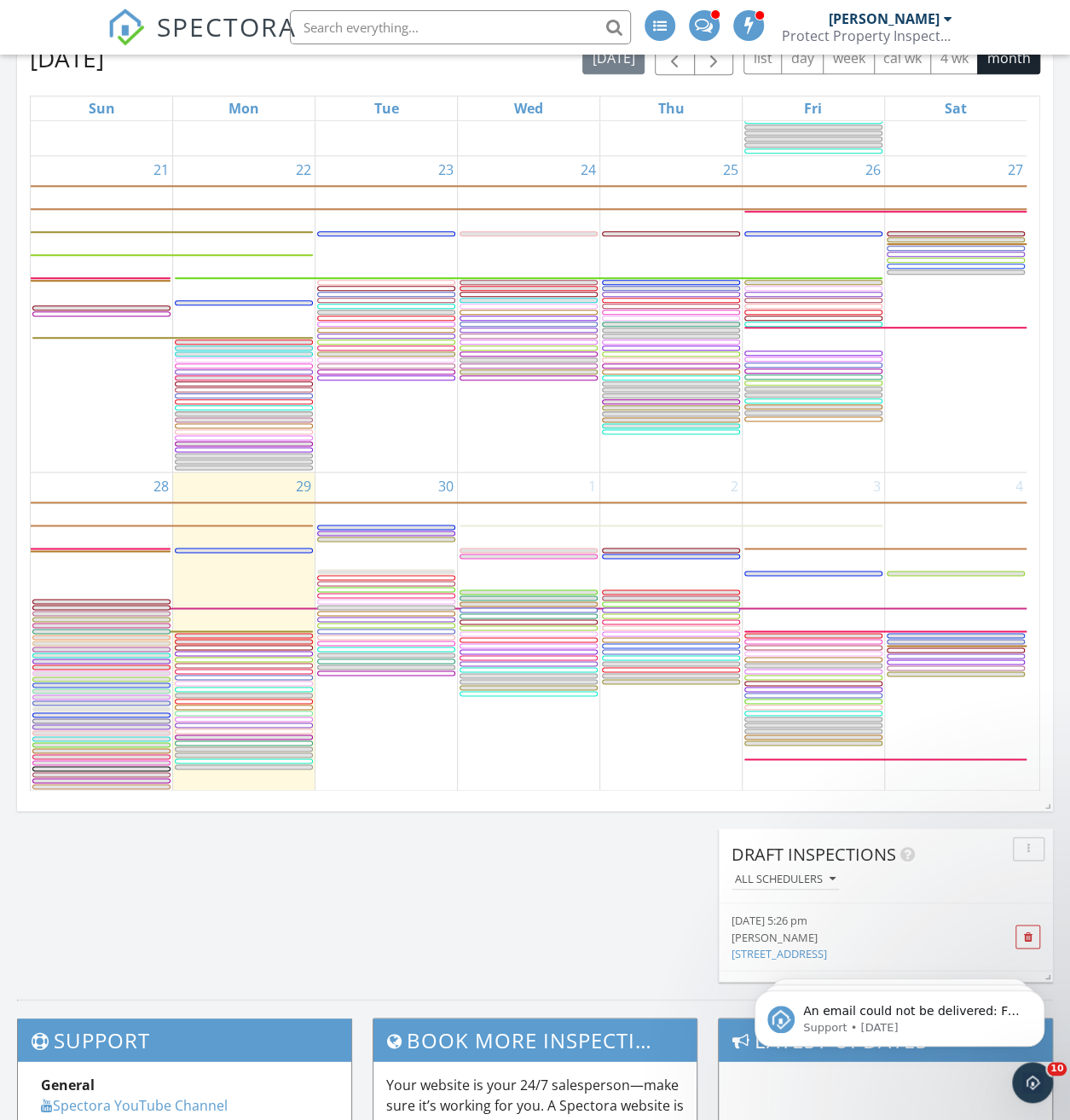
scroll to position [6475, 0]
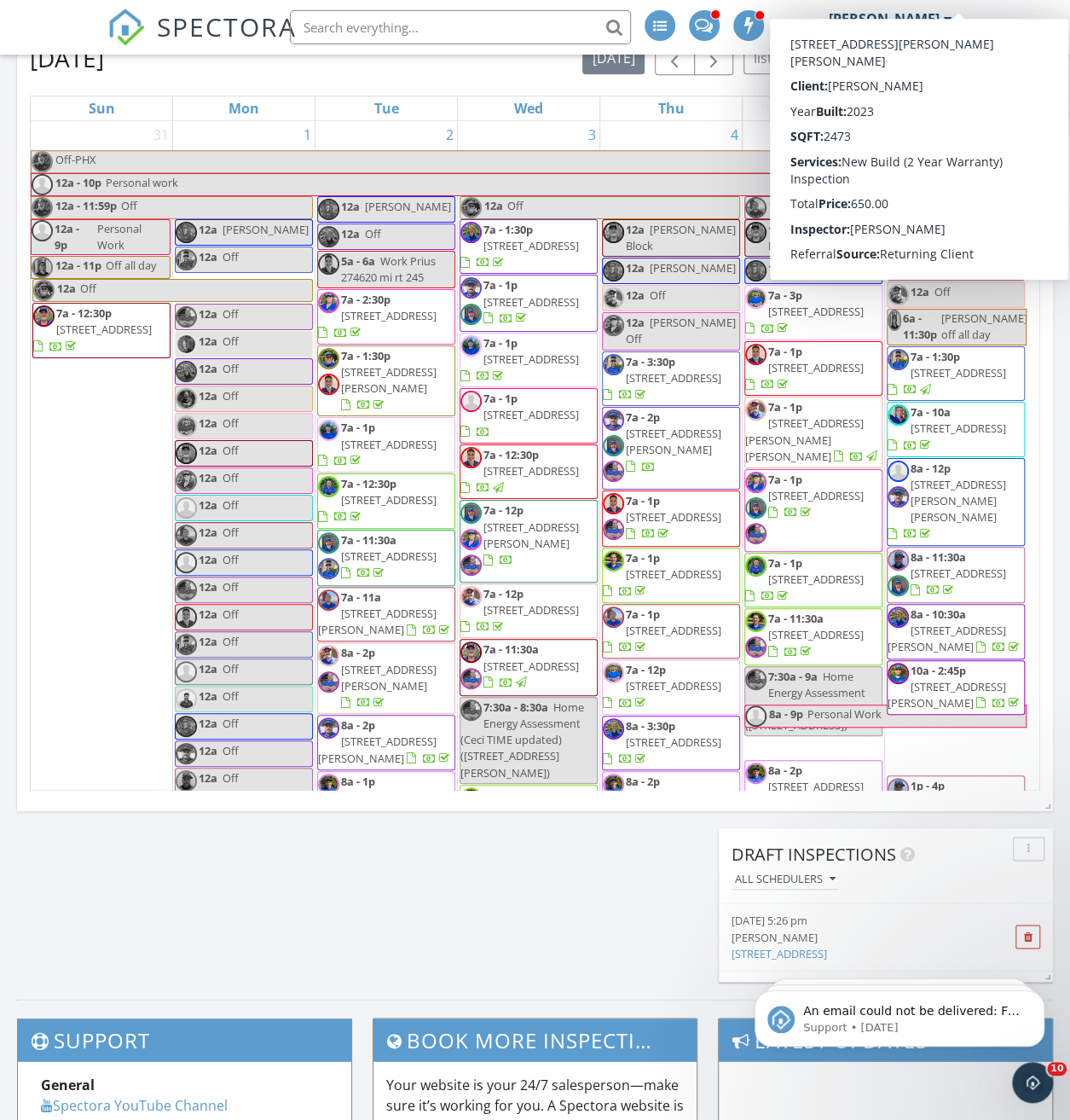
scroll to position [1578, 1096]
